Goal: Information Seeking & Learning: Learn about a topic

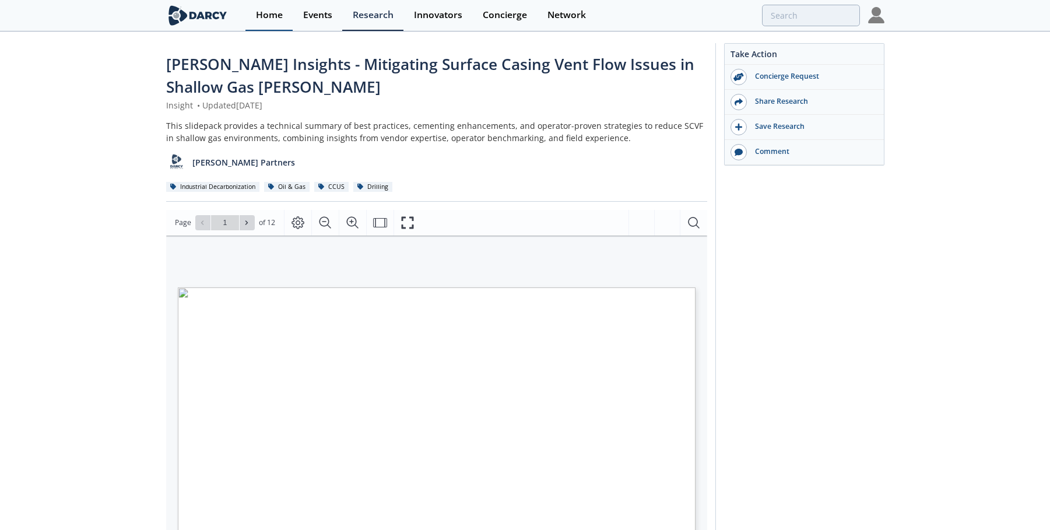
click at [268, 13] on div "Home" at bounding box center [269, 14] width 27 height 9
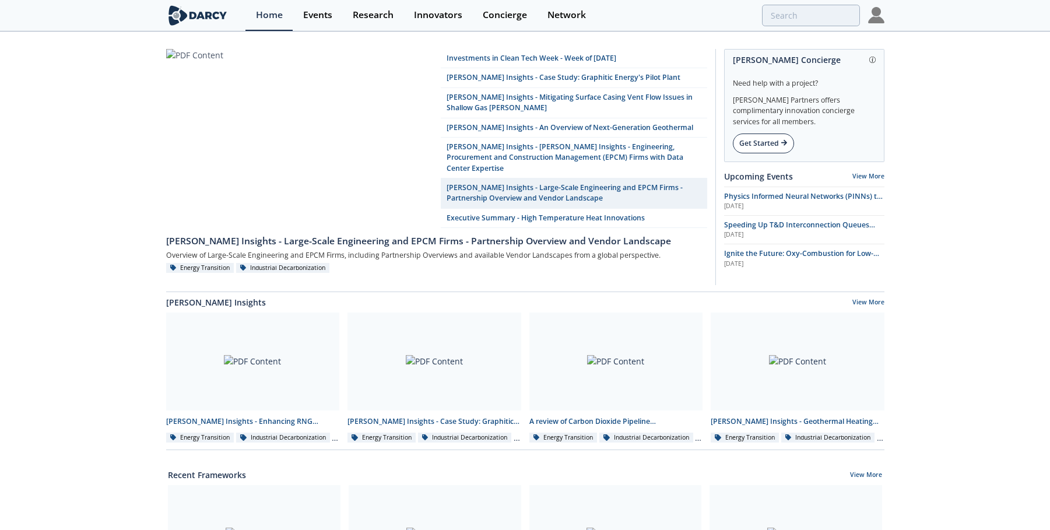
click at [747, 148] on div "Get Started" at bounding box center [763, 144] width 61 height 20
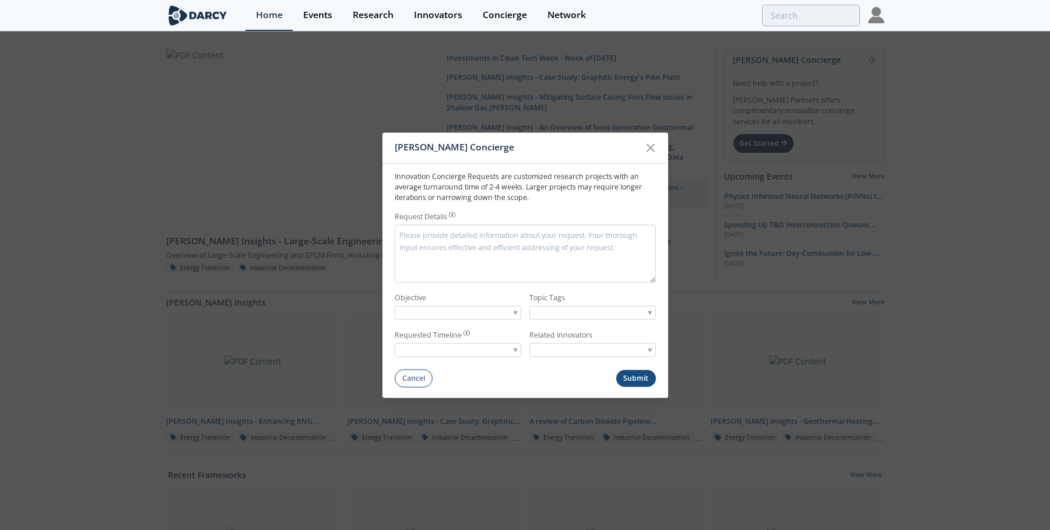
click at [517, 319] on div at bounding box center [458, 313] width 127 height 15
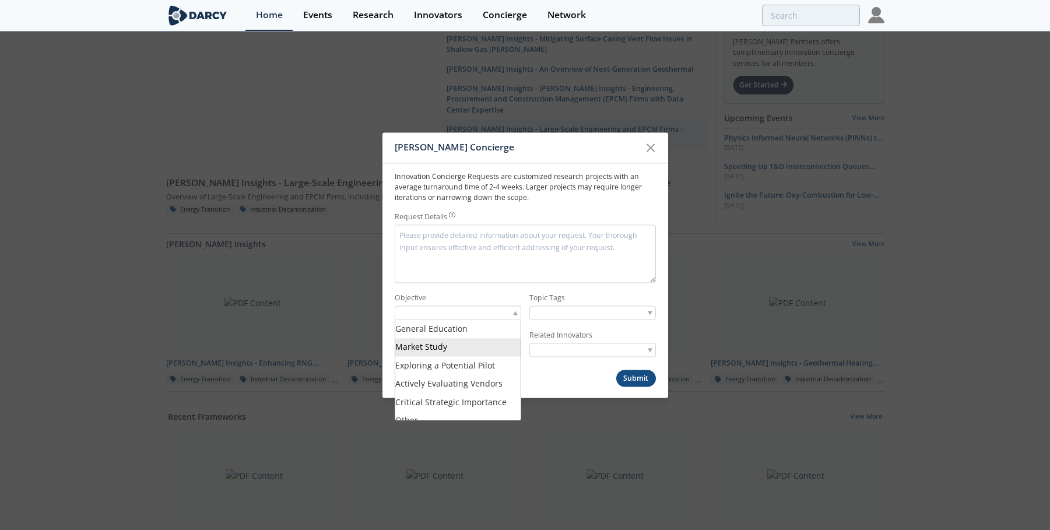
scroll to position [10, 0]
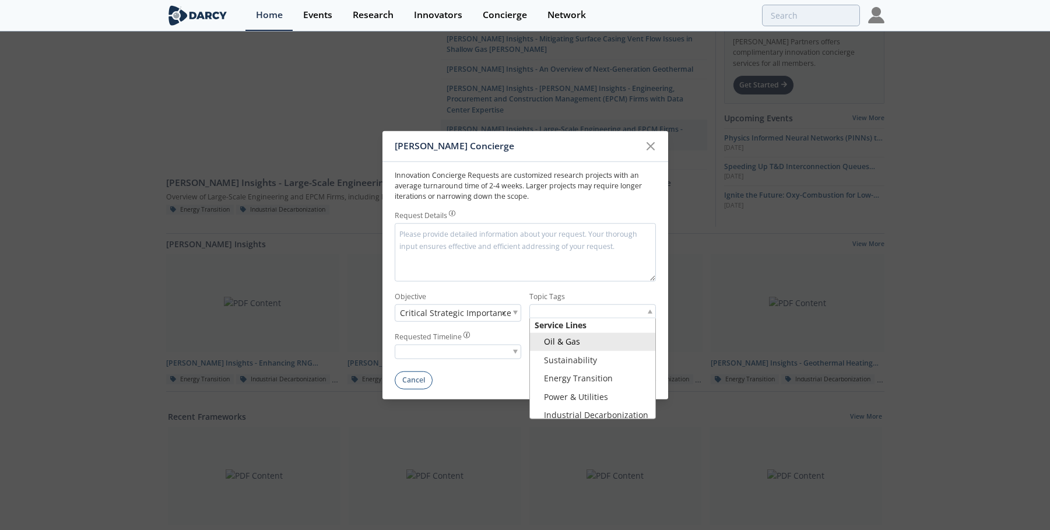
click at [648, 307] on div at bounding box center [593, 311] width 127 height 15
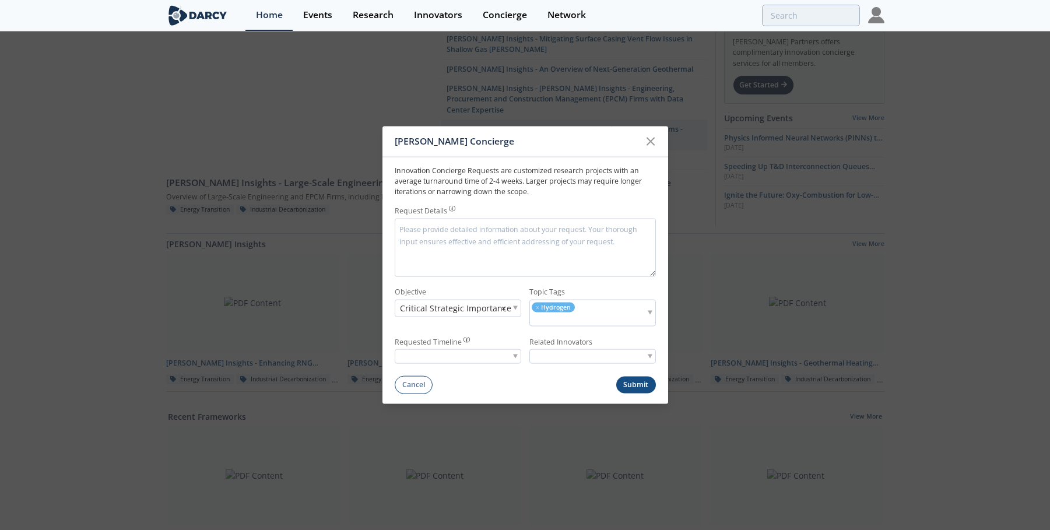
click at [514, 356] on span at bounding box center [515, 357] width 5 height 4
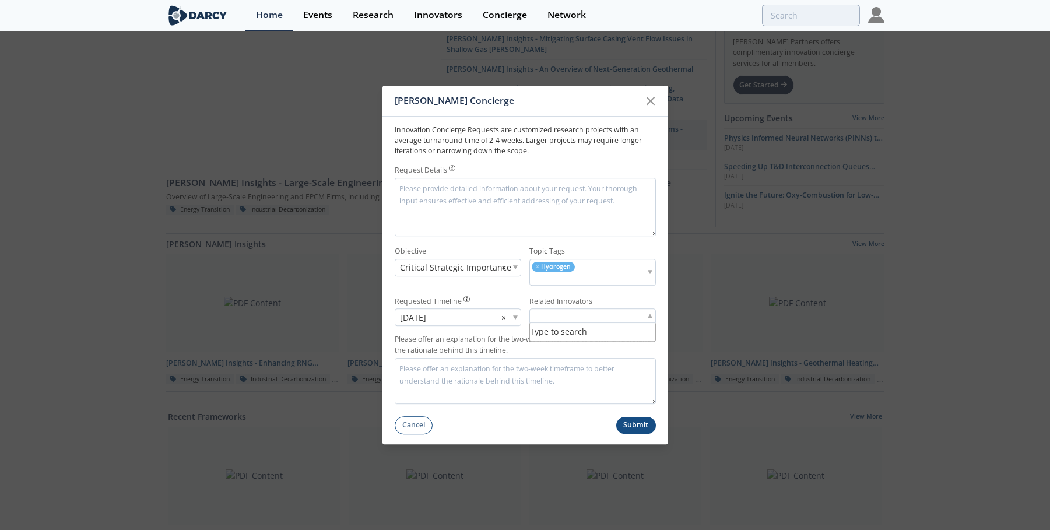
click at [651, 314] on span at bounding box center [650, 316] width 5 height 4
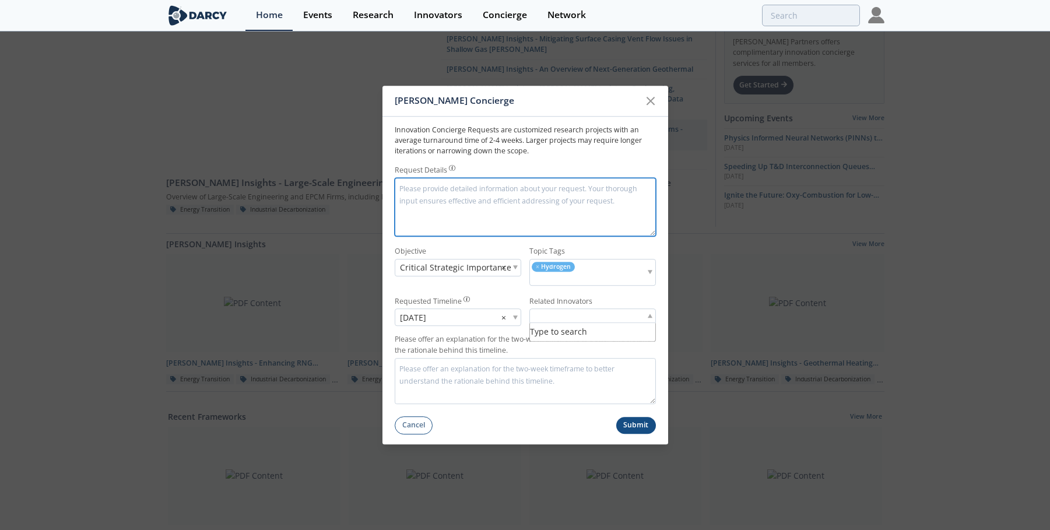
click at [464, 188] on textarea "Request Details" at bounding box center [525, 207] width 261 height 58
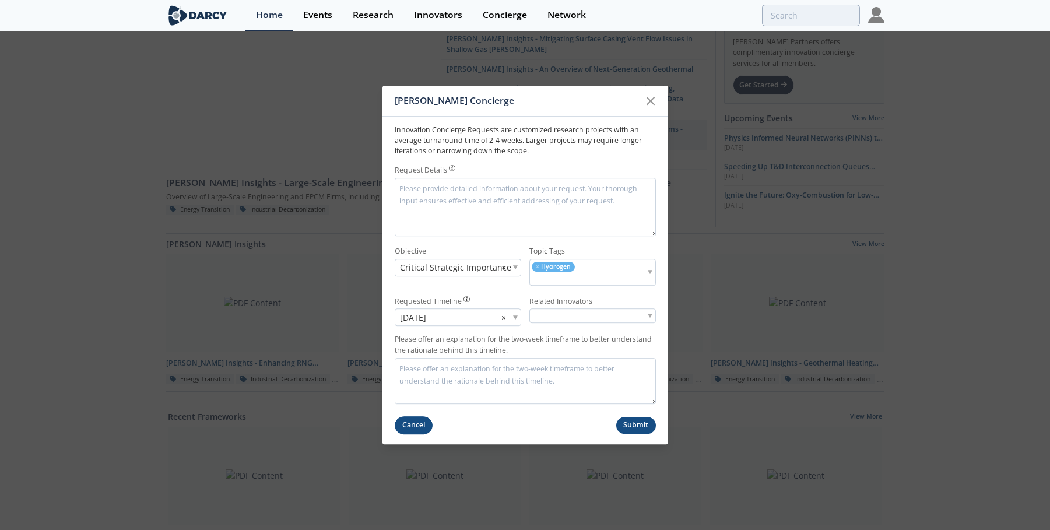
click at [413, 420] on button "Cancel" at bounding box center [414, 425] width 38 height 18
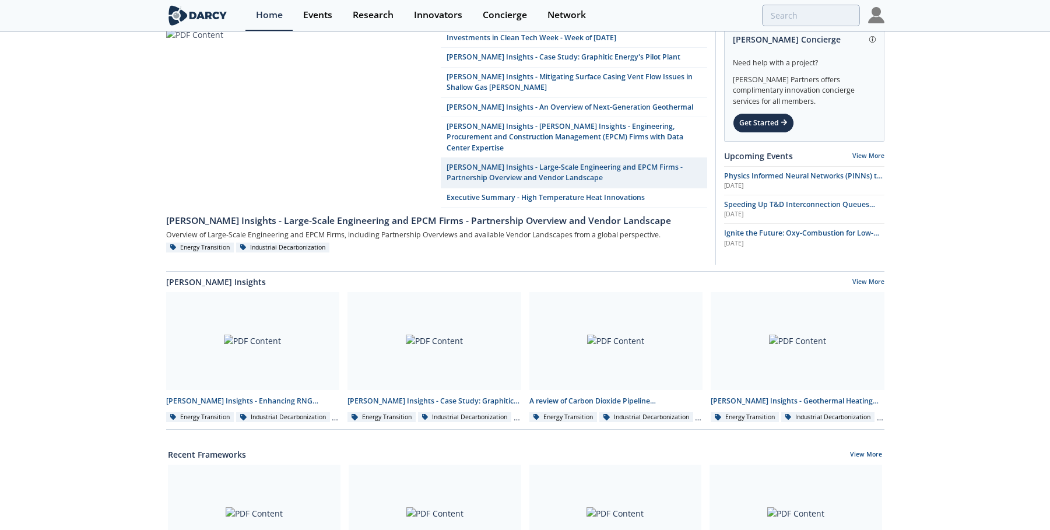
scroll to position [0, 0]
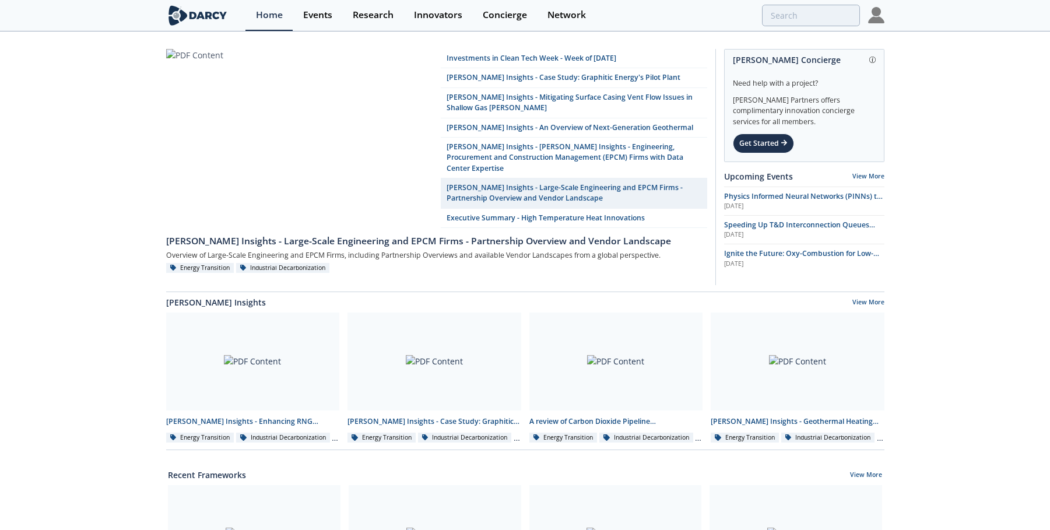
click at [965, 61] on div "Investments in Clean Tech Week - Week of [DATE] [PERSON_NAME] Insights - Case S…" at bounding box center [525, 532] width 1050 height 998
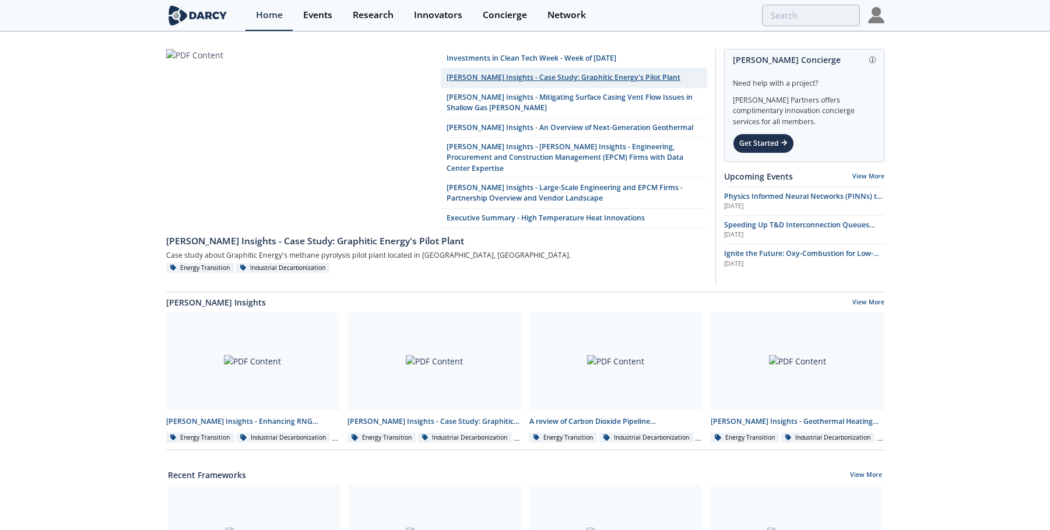
click at [518, 75] on link "[PERSON_NAME] Insights - Case Study: Graphitic Energy's Pilot Plant" at bounding box center [574, 77] width 267 height 19
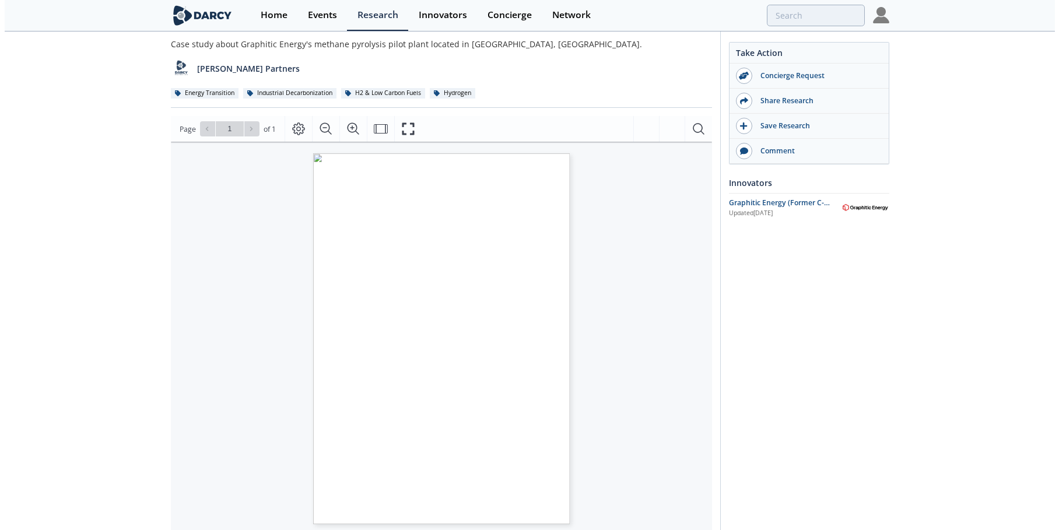
scroll to position [117, 0]
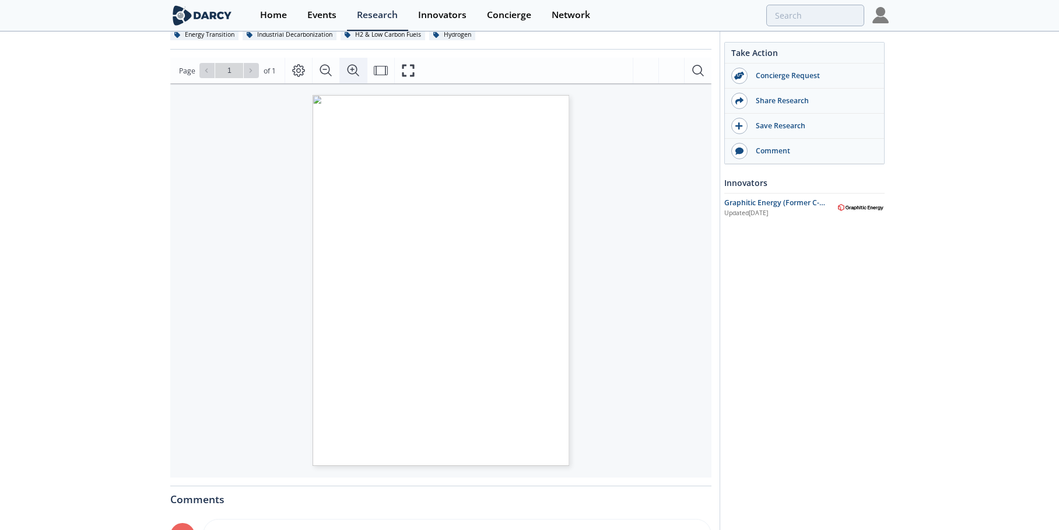
click at [349, 71] on icon "Zoom In" at bounding box center [353, 71] width 14 height 14
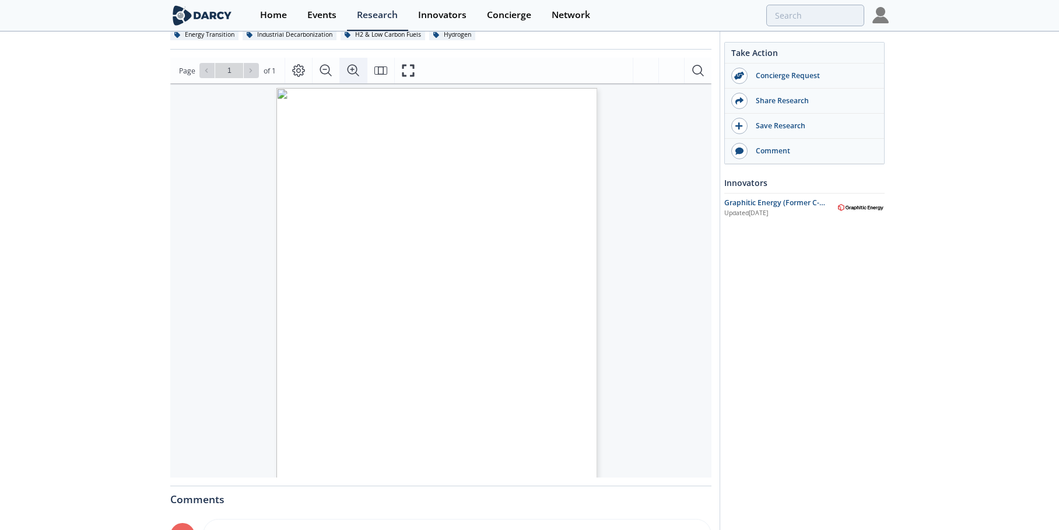
click at [349, 71] on icon "Zoom In" at bounding box center [353, 71] width 14 height 14
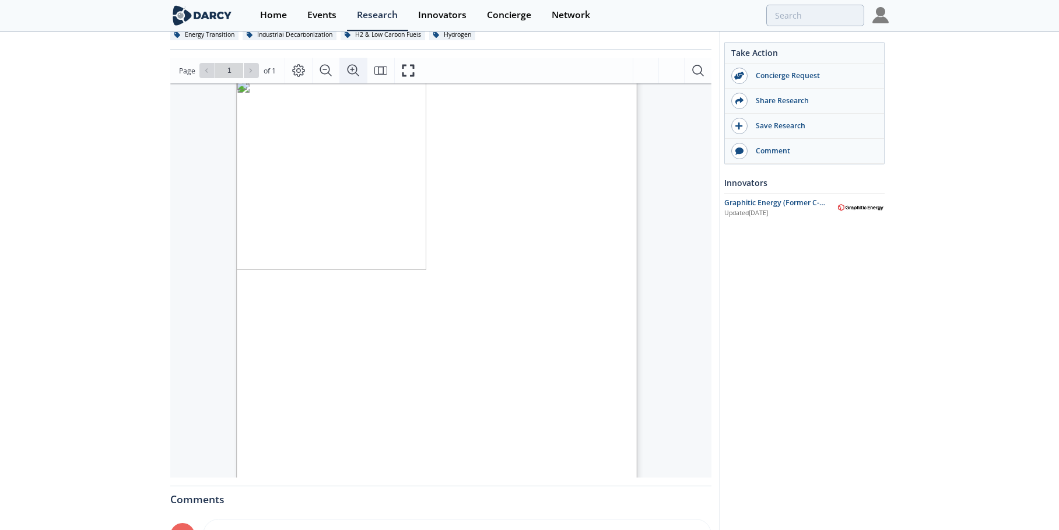
click at [349, 71] on icon "Zoom In" at bounding box center [353, 71] width 14 height 14
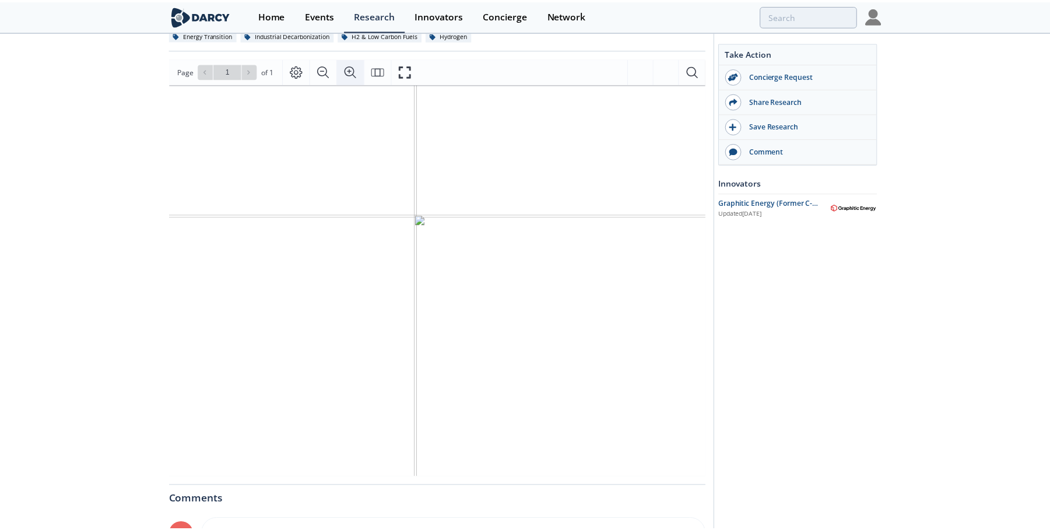
scroll to position [19, 59]
